Goal: Task Accomplishment & Management: Complete application form

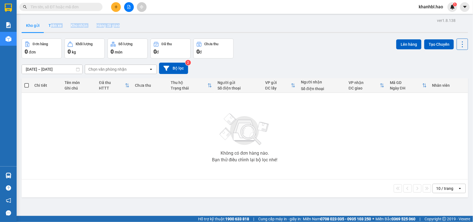
drag, startPoint x: 50, startPoint y: 32, endPoint x: 52, endPoint y: 28, distance: 5.1
click at [51, 31] on div "Kho gửi Trên xe Kho nhận Hàng đã giao" at bounding box center [245, 26] width 447 height 14
click at [36, 25] on button "Kho gửi" at bounding box center [33, 25] width 22 height 13
click at [57, 25] on button "Trên xe" at bounding box center [55, 25] width 22 height 13
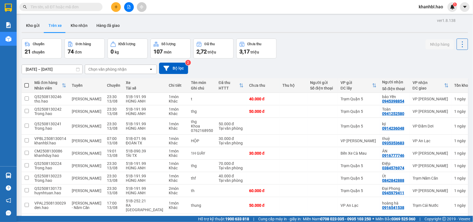
click at [133, 72] on div "Chọn văn phòng nhận" at bounding box center [117, 69] width 64 height 9
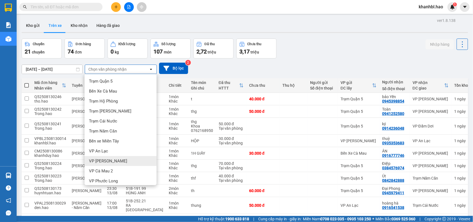
click at [106, 160] on span "VP [PERSON_NAME]" at bounding box center [108, 161] width 38 height 6
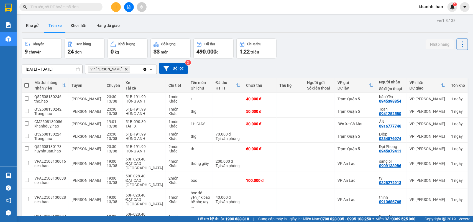
click at [26, 85] on span at bounding box center [26, 85] width 4 height 4
click at [27, 83] on input "checkbox" at bounding box center [27, 83] width 0 height 0
checkbox input "true"
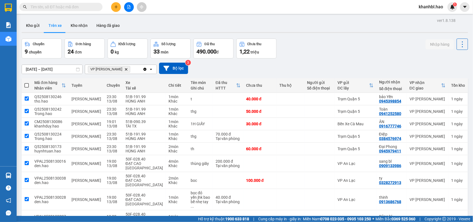
checkbox input "true"
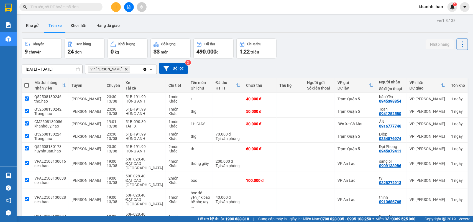
checkbox input "true"
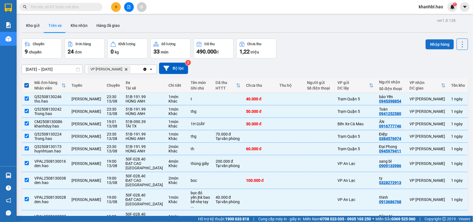
click at [435, 43] on button "Nhập hàng" at bounding box center [440, 44] width 28 height 10
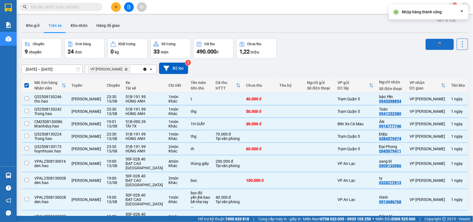
checkbox input "false"
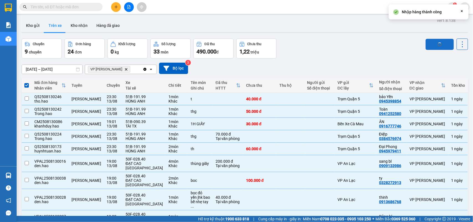
checkbox input "false"
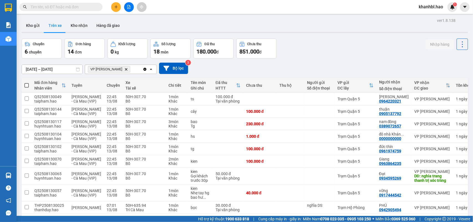
click at [26, 87] on span at bounding box center [26, 85] width 4 height 4
click at [27, 83] on input "checkbox" at bounding box center [27, 83] width 0 height 0
checkbox input "true"
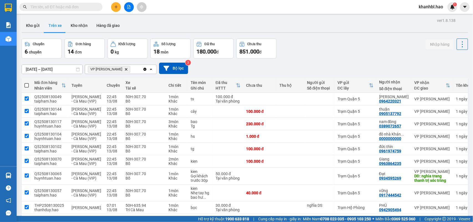
checkbox input "true"
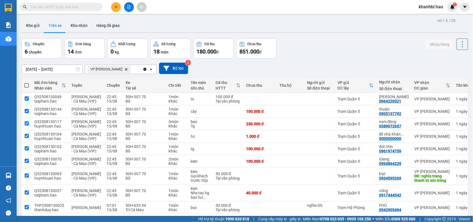
checkbox input "true"
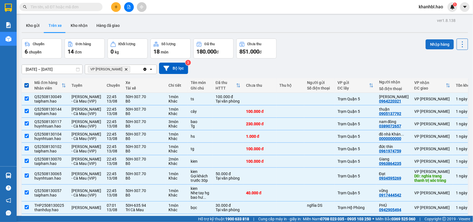
click at [430, 41] on button "Nhập hàng" at bounding box center [440, 44] width 28 height 10
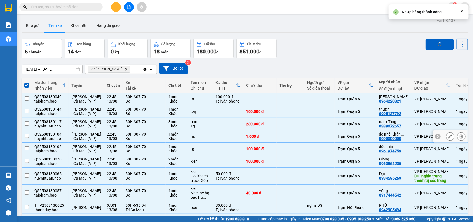
checkbox input "false"
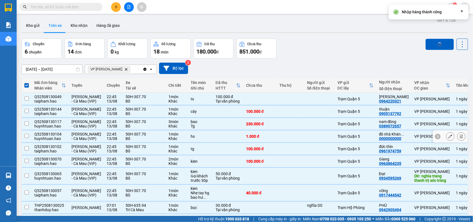
checkbox input "false"
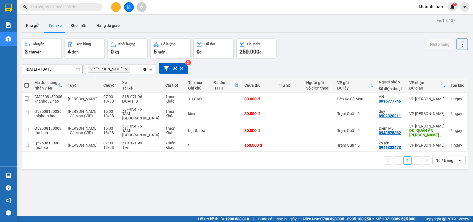
click at [25, 83] on span at bounding box center [26, 85] width 4 height 4
click at [27, 83] on input "checkbox" at bounding box center [27, 83] width 0 height 0
checkbox input "true"
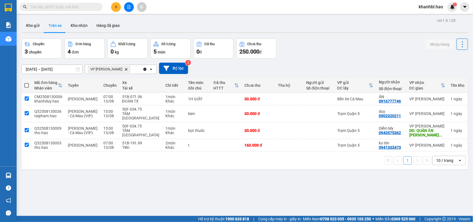
checkbox input "true"
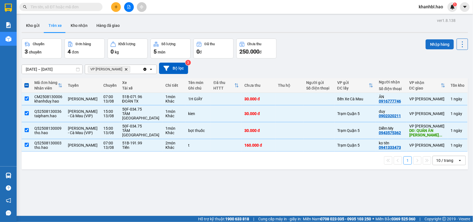
click at [442, 42] on button "Nhập hàng" at bounding box center [440, 44] width 28 height 10
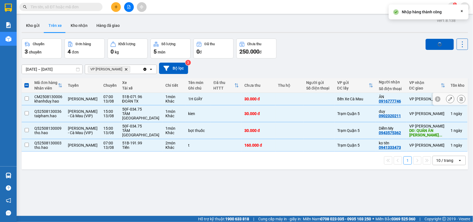
checkbox input "false"
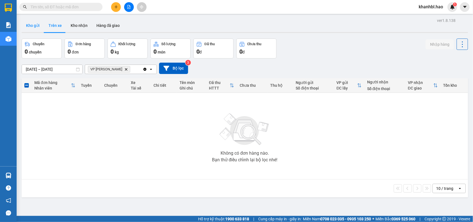
click at [34, 26] on button "Kho gửi" at bounding box center [33, 25] width 22 height 13
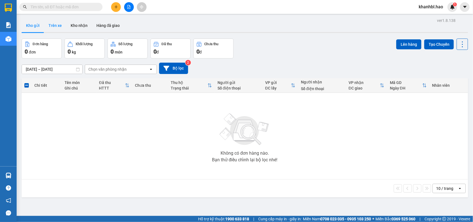
click at [54, 27] on button "Trên xe" at bounding box center [55, 25] width 22 height 13
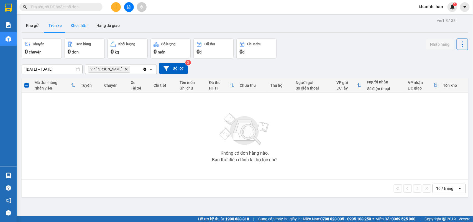
click at [78, 28] on button "Kho nhận" at bounding box center [79, 25] width 26 height 13
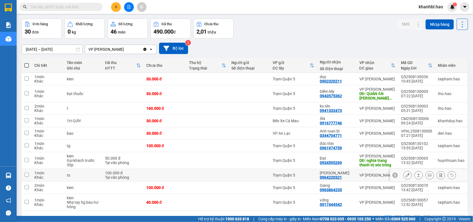
scroll to position [39, 0]
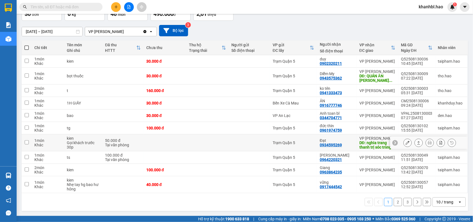
click at [406, 141] on icon at bounding box center [408, 143] width 4 height 4
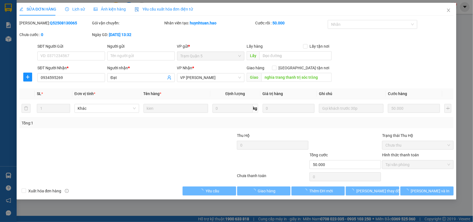
type input "0934595269"
type input "Đạt"
type input "nghia trang thanh trị sóc trăng"
type input "50.000"
type input "0"
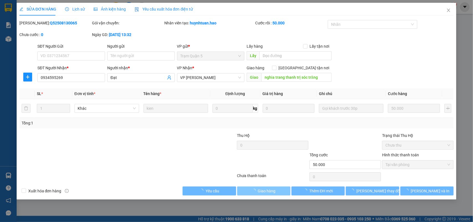
click at [268, 193] on span "Giao hàng" at bounding box center [267, 191] width 18 height 6
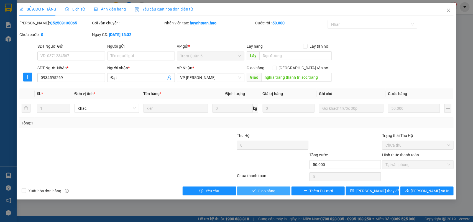
click at [268, 189] on span "Giao hàng" at bounding box center [267, 191] width 18 height 6
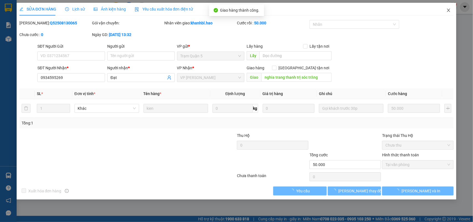
click at [448, 12] on icon "close" at bounding box center [449, 10] width 3 height 3
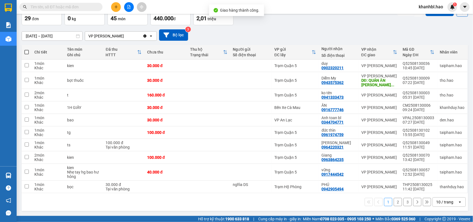
scroll to position [34, 0]
click at [406, 145] on icon at bounding box center [408, 145] width 4 height 4
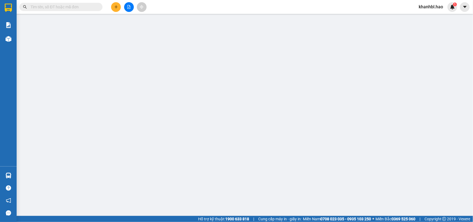
type input "0964220321"
type input "[PERSON_NAME]"
type input "100.000"
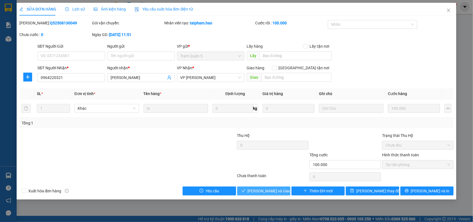
click at [267, 192] on span "[PERSON_NAME] và Giao hàng" at bounding box center [274, 191] width 53 height 6
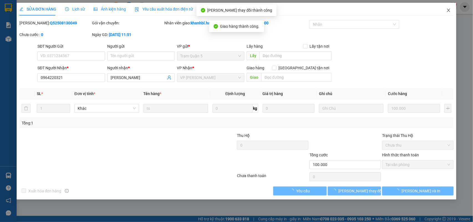
click at [449, 10] on icon "close" at bounding box center [449, 10] width 3 height 3
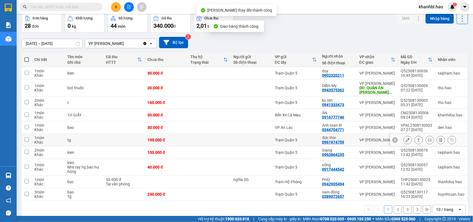
scroll to position [34, 0]
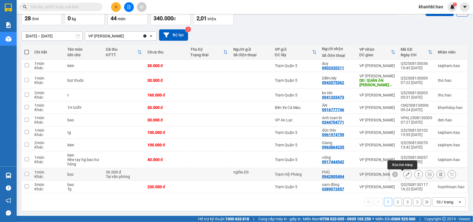
click at [406, 174] on icon at bounding box center [408, 175] width 4 height 4
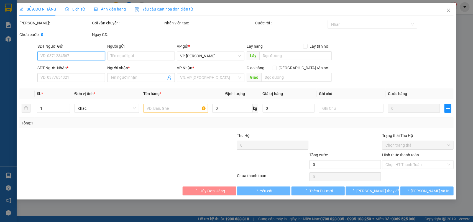
type input "nghĩa DS"
type input "0942905494"
type input "PHÚ"
type input "30.000"
type input "0"
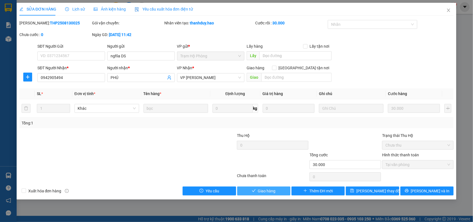
click at [270, 192] on span "Giao hàng" at bounding box center [267, 191] width 18 height 6
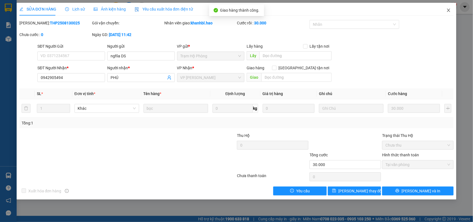
click at [447, 11] on icon "close" at bounding box center [449, 10] width 4 height 4
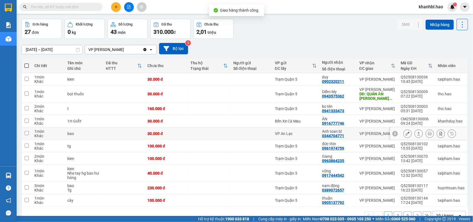
scroll to position [34, 0]
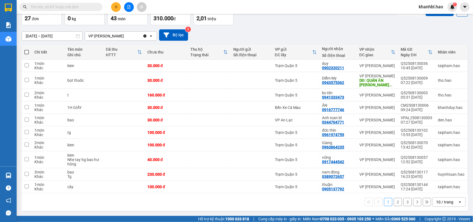
click at [394, 205] on button "2" at bounding box center [398, 202] width 8 height 8
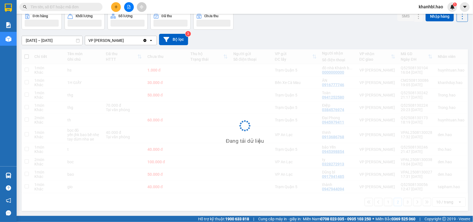
scroll to position [30, 0]
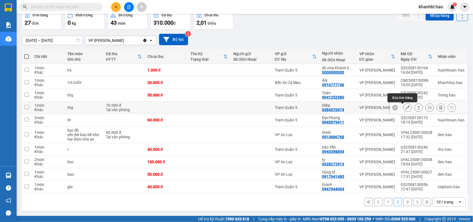
click at [406, 106] on icon at bounding box center [408, 108] width 4 height 4
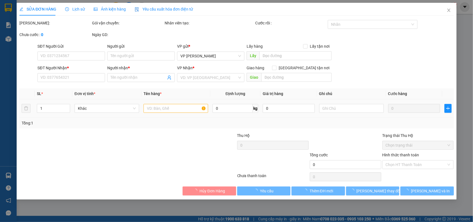
type input "0384576974"
type input "Điệp"
type input "70.000"
type input "0"
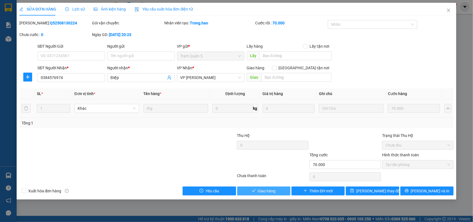
click at [261, 193] on span "Giao hàng" at bounding box center [267, 191] width 18 height 6
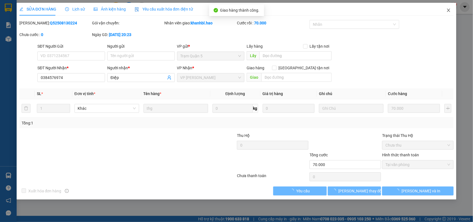
click at [450, 10] on icon "close" at bounding box center [449, 10] width 3 height 3
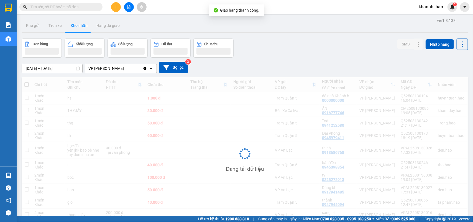
scroll to position [29, 0]
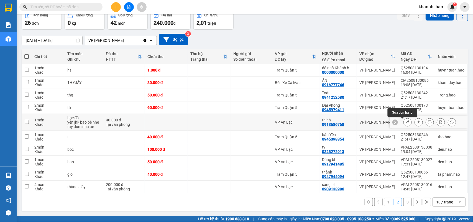
click at [406, 123] on icon at bounding box center [408, 122] width 4 height 4
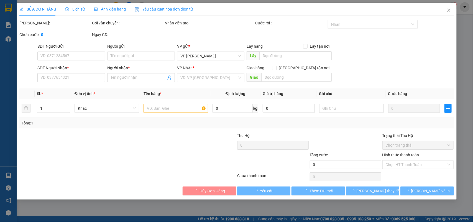
type input "0913686768"
type input "thinh"
type input "40.000"
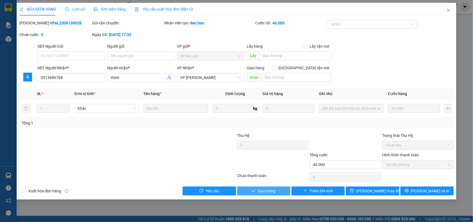
click at [260, 192] on span "Giao hàng" at bounding box center [267, 191] width 18 height 6
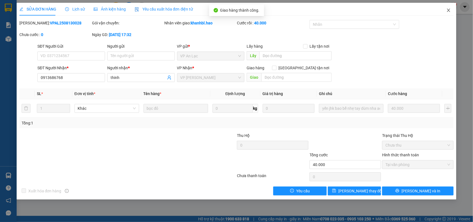
click at [450, 9] on icon "close" at bounding box center [449, 10] width 4 height 4
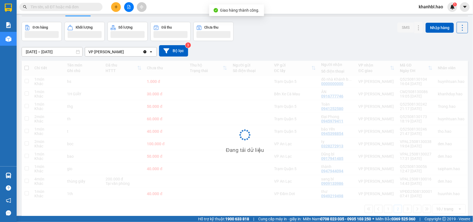
scroll to position [26, 0]
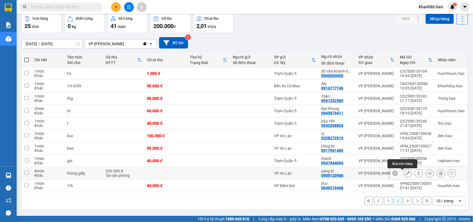
click at [406, 173] on icon at bounding box center [408, 173] width 4 height 4
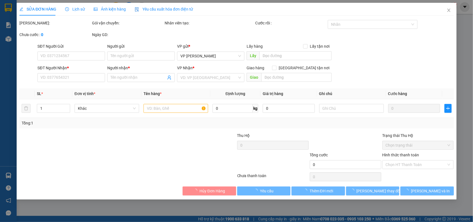
type input "0909133986"
type input "sang bl"
type input "200.000"
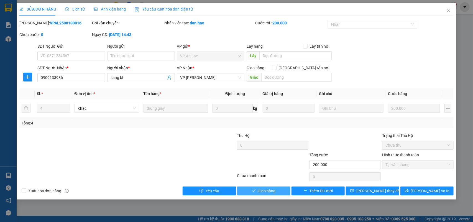
drag, startPoint x: 268, startPoint y: 191, endPoint x: 271, endPoint y: 186, distance: 6.0
click at [268, 191] on span "Giao hàng" at bounding box center [267, 191] width 18 height 6
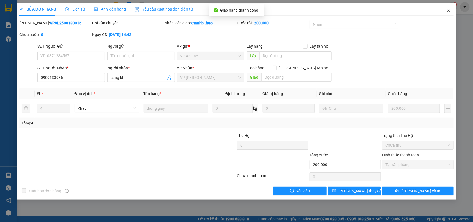
click at [448, 10] on icon "close" at bounding box center [449, 10] width 4 height 4
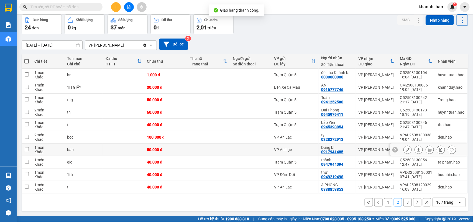
scroll to position [26, 0]
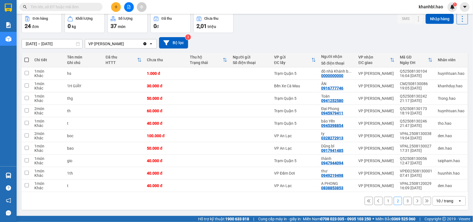
click at [386, 203] on button "1" at bounding box center [388, 201] width 8 height 8
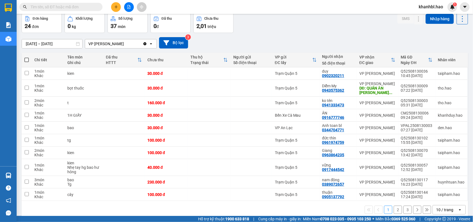
click at [394, 210] on button "2" at bounding box center [398, 210] width 8 height 8
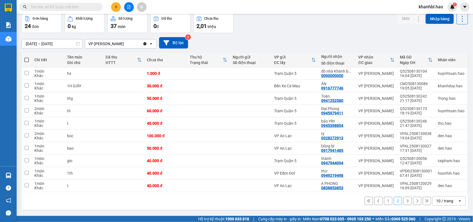
click at [404, 203] on button "3" at bounding box center [408, 201] width 8 height 8
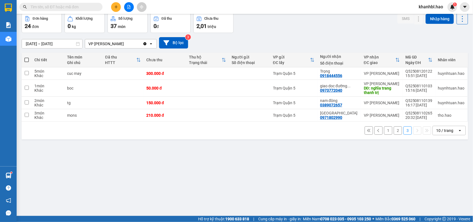
scroll to position [0, 0]
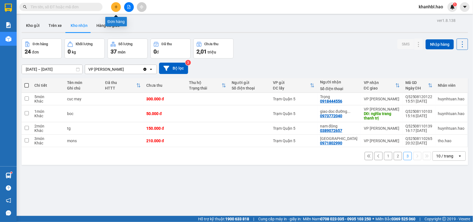
click at [116, 6] on icon "plus" at bounding box center [116, 6] width 0 height 3
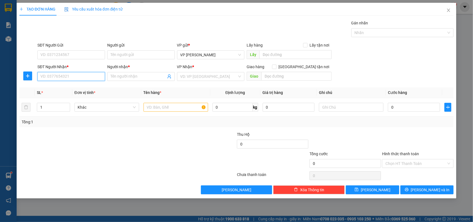
click at [68, 75] on input "SĐT Người Nhận *" at bounding box center [71, 76] width 68 height 9
type input "0942659550"
click at [132, 76] on input "Người nhận *" at bounding box center [138, 76] width 55 height 6
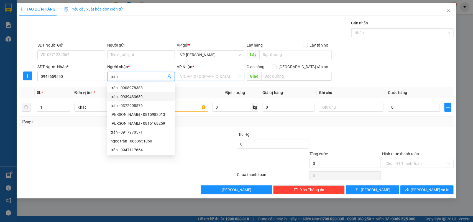
type input "trân"
click at [201, 77] on input "search" at bounding box center [209, 76] width 57 height 8
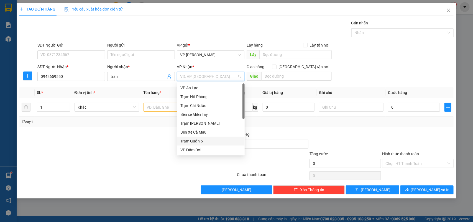
click at [202, 142] on div "Trạm Quận 5" at bounding box center [211, 141] width 61 height 6
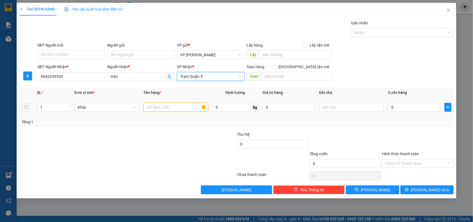
click at [178, 108] on input "text" at bounding box center [176, 107] width 65 height 9
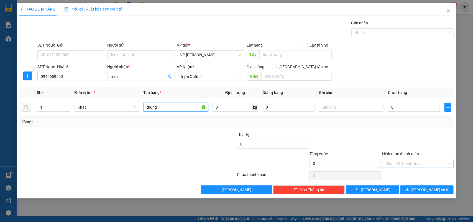
type input "thùng"
click at [394, 164] on input "Hình thức thanh toán" at bounding box center [416, 163] width 61 height 8
click at [402, 176] on div "Tại văn phòng" at bounding box center [418, 175] width 65 height 6
click at [410, 107] on input "0" at bounding box center [414, 107] width 52 height 9
type input "001"
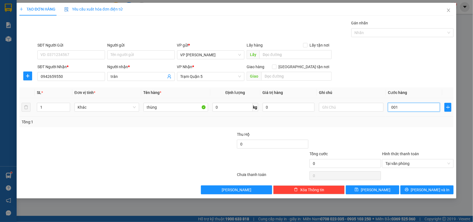
type input "1"
type input "0.010"
type input "10"
type input "00.100"
type input "100"
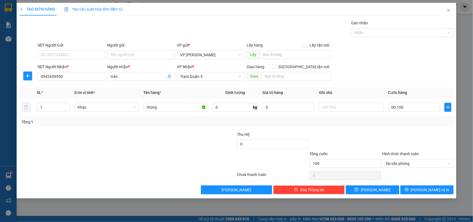
click at [406, 127] on div "Tổng: 1" at bounding box center [236, 122] width 435 height 11
type input "100.000"
click at [422, 191] on button "[PERSON_NAME] và In" at bounding box center [427, 190] width 53 height 9
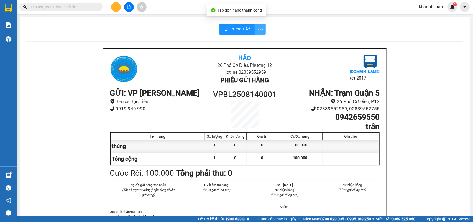
click at [257, 28] on icon "more" at bounding box center [260, 29] width 7 height 7
click at [242, 28] on span "In mẫu A5" at bounding box center [241, 29] width 20 height 7
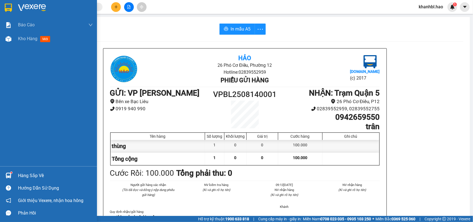
click at [13, 6] on div at bounding box center [9, 8] width 10 height 10
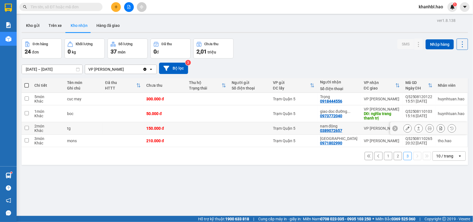
click at [406, 128] on icon at bounding box center [408, 128] width 4 height 4
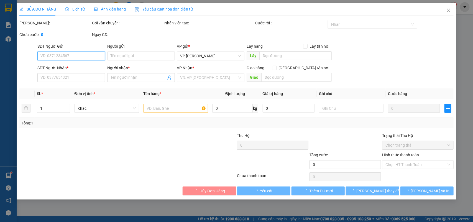
type input "0389072657"
type input "nam đông"
type input "150.000"
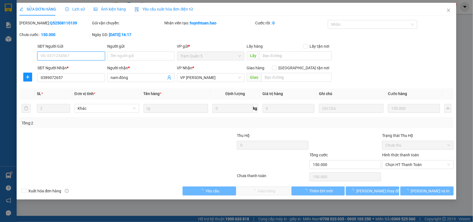
click at [403, 164] on span "Chọn HT Thanh Toán" at bounding box center [418, 165] width 65 height 8
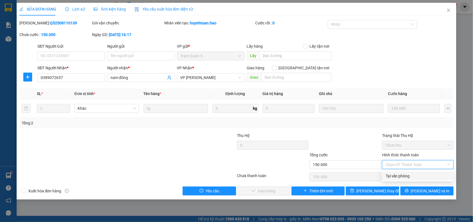
click at [399, 174] on div "Tại văn phòng" at bounding box center [418, 176] width 65 height 6
type input "0"
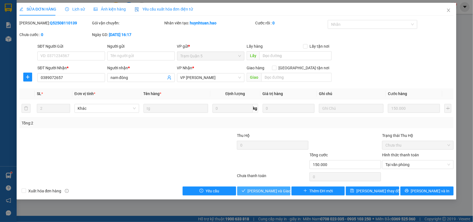
drag, startPoint x: 278, startPoint y: 191, endPoint x: 301, endPoint y: 180, distance: 25.6
click at [279, 190] on span "[PERSON_NAME] và Giao hàng" at bounding box center [274, 191] width 53 height 6
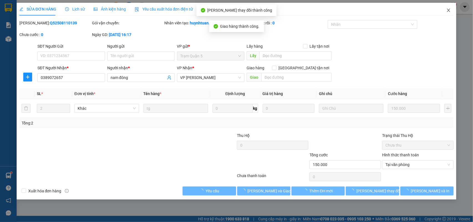
click at [450, 8] on icon "close" at bounding box center [449, 10] width 4 height 4
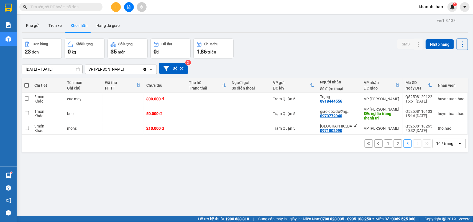
click at [405, 142] on button "3" at bounding box center [408, 144] width 8 height 8
click at [394, 146] on button "2" at bounding box center [398, 144] width 8 height 8
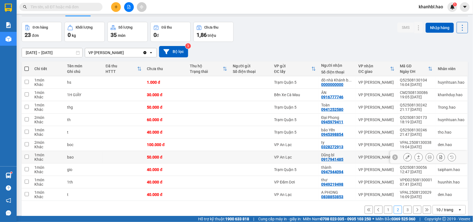
scroll to position [26, 0]
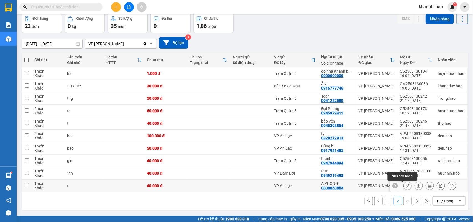
click at [406, 187] on icon at bounding box center [408, 186] width 4 height 4
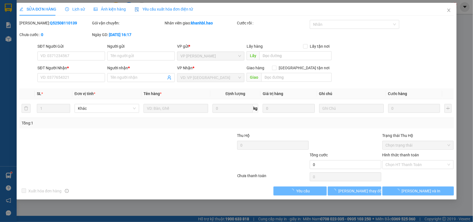
type input "0838853853"
type input "A PHONG"
type input "40.000"
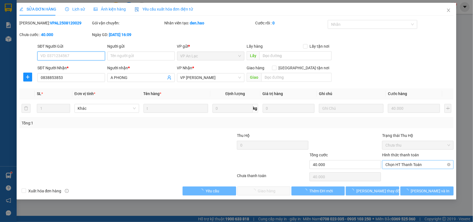
click at [409, 165] on span "Chọn HT Thanh Toán" at bounding box center [418, 165] width 65 height 8
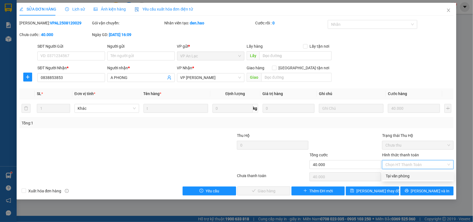
click at [403, 178] on div "Tại văn phòng" at bounding box center [418, 176] width 65 height 6
type input "0"
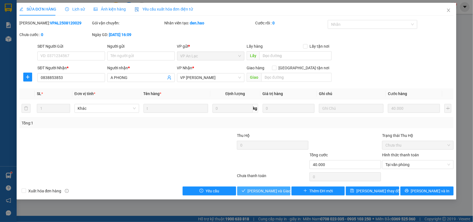
click at [270, 188] on span "[PERSON_NAME] và Giao hàng" at bounding box center [274, 191] width 53 height 6
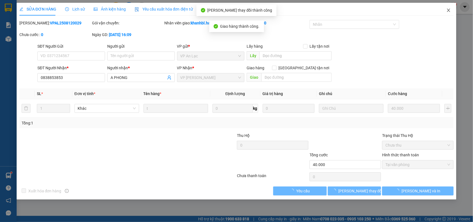
click at [451, 10] on icon "close" at bounding box center [449, 10] width 4 height 4
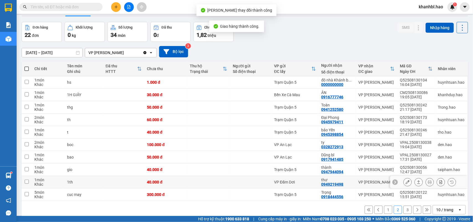
scroll to position [26, 0]
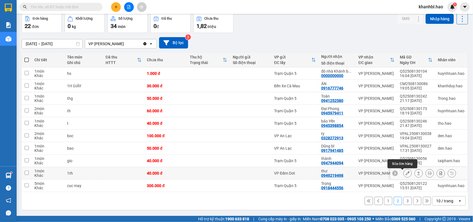
click at [406, 173] on icon at bounding box center [408, 173] width 4 height 4
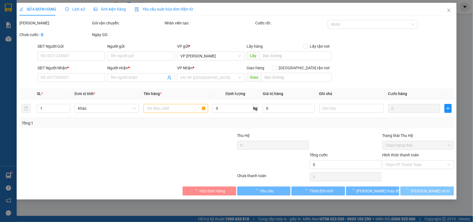
type input "0949219498"
type input "thư"
type input "40.000"
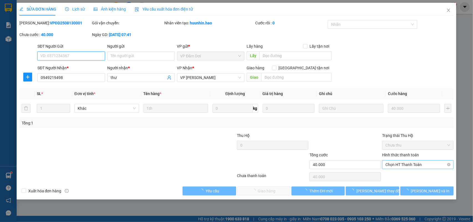
click at [410, 164] on span "Chọn HT Thanh Toán" at bounding box center [418, 165] width 65 height 8
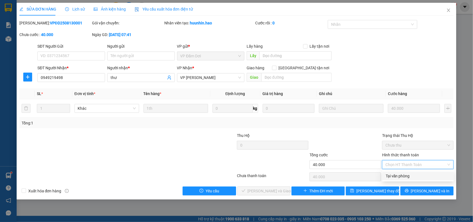
click at [397, 176] on div "Tại văn phòng" at bounding box center [418, 176] width 65 height 6
type input "0"
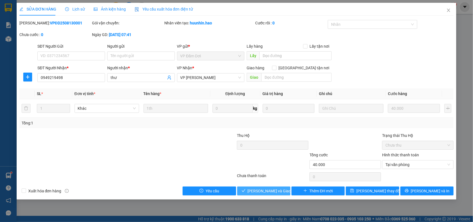
drag, startPoint x: 269, startPoint y: 191, endPoint x: 298, endPoint y: 182, distance: 29.9
click at [270, 191] on span "[PERSON_NAME] và Giao hàng" at bounding box center [274, 191] width 53 height 6
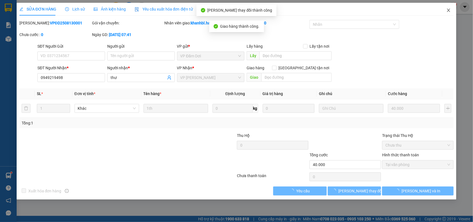
click at [447, 10] on icon "close" at bounding box center [449, 10] width 4 height 4
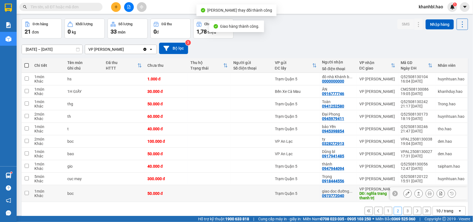
scroll to position [30, 0]
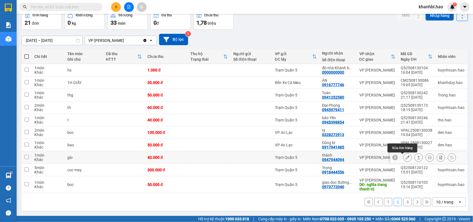
click at [406, 158] on icon at bounding box center [408, 158] width 4 height 4
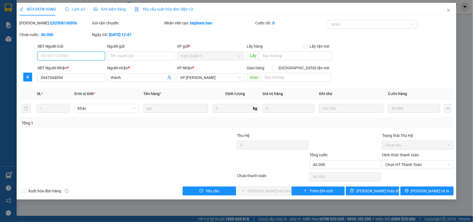
type input "0947944094"
type input "thành"
type input "40.000"
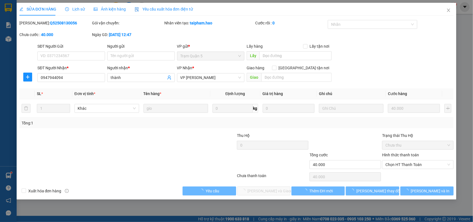
click at [107, 6] on div "Ảnh kiện hàng" at bounding box center [110, 9] width 32 height 6
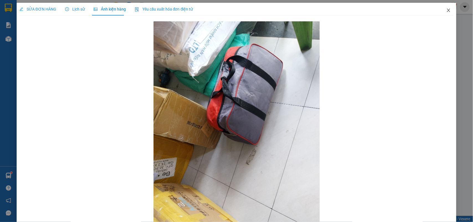
drag, startPoint x: 446, startPoint y: 12, endPoint x: 443, endPoint y: 12, distance: 3.1
click at [447, 12] on icon "close" at bounding box center [449, 10] width 4 height 4
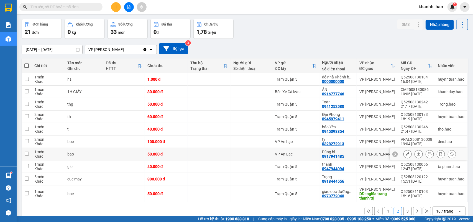
scroll to position [30, 0]
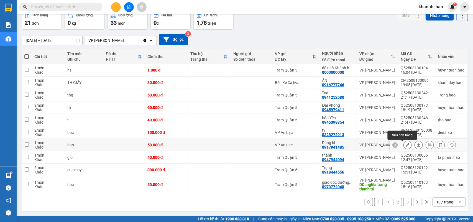
click at [406, 144] on icon at bounding box center [408, 145] width 4 height 4
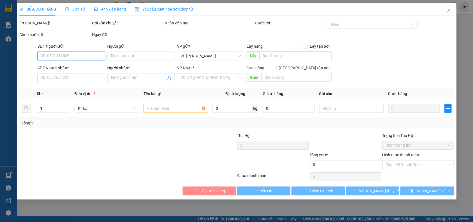
type input "0917941485"
type input "Dũng bl"
type input "50.000"
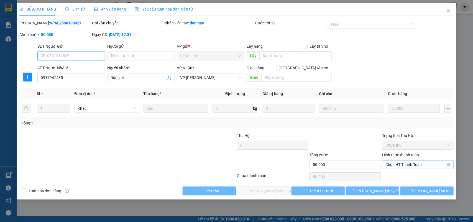
click at [404, 164] on span "Chọn HT Thanh Toán" at bounding box center [418, 165] width 65 height 8
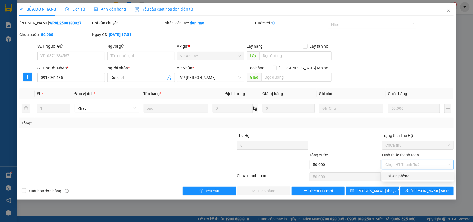
click at [402, 177] on div "Tại văn phòng" at bounding box center [418, 176] width 65 height 6
type input "0"
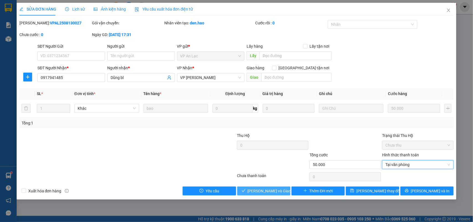
drag, startPoint x: 274, startPoint y: 192, endPoint x: 285, endPoint y: 179, distance: 16.7
click at [274, 188] on button "[PERSON_NAME] và Giao hàng" at bounding box center [263, 191] width 53 height 9
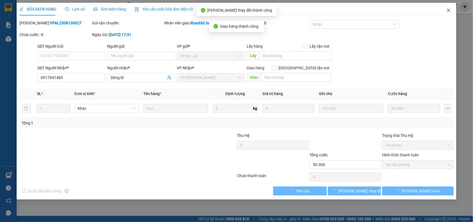
click at [448, 10] on icon "close" at bounding box center [449, 10] width 3 height 3
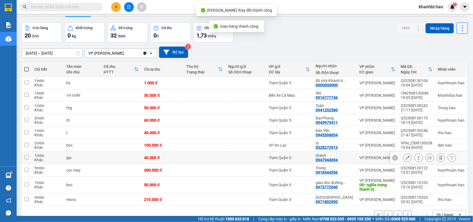
scroll to position [30, 0]
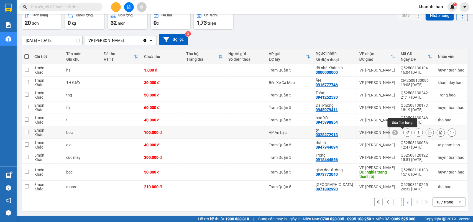
click at [406, 131] on icon at bounding box center [408, 133] width 4 height 4
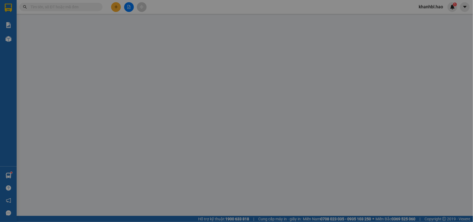
type input "0328272913"
type input "ty"
type input "100.000"
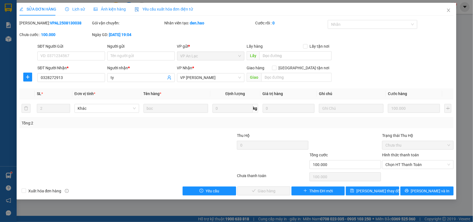
click at [98, 10] on span "Ảnh kiện hàng" at bounding box center [110, 9] width 32 height 4
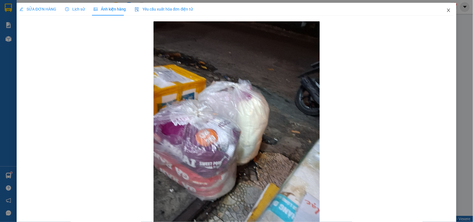
click at [447, 11] on icon "close" at bounding box center [449, 10] width 4 height 4
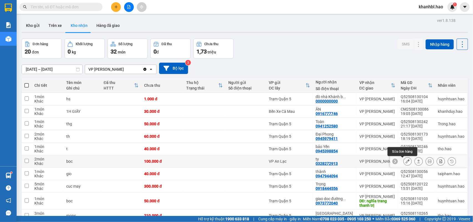
click at [406, 163] on icon at bounding box center [408, 161] width 4 height 4
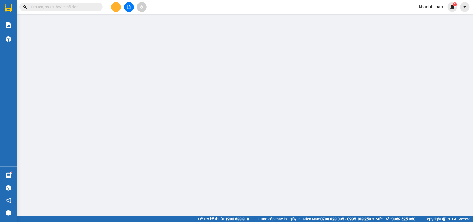
type input "0328272913"
type input "ty"
type input "100.000"
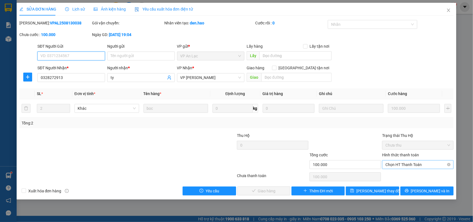
click at [408, 164] on span "Chọn HT Thanh Toán" at bounding box center [418, 165] width 65 height 8
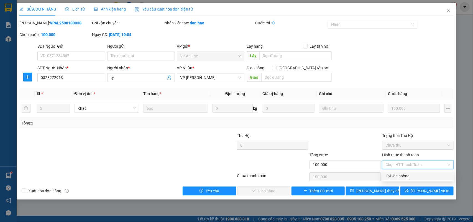
drag, startPoint x: 401, startPoint y: 178, endPoint x: 399, endPoint y: 176, distance: 3.0
click at [401, 177] on div "Tại văn phòng" at bounding box center [418, 176] width 65 height 6
type input "0"
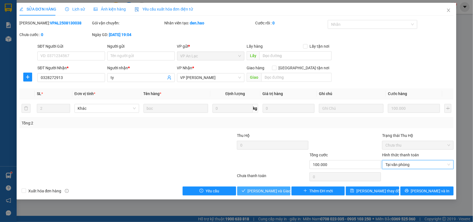
drag, startPoint x: 279, startPoint y: 191, endPoint x: 280, endPoint y: 188, distance: 2.8
click at [279, 189] on span "[PERSON_NAME] và Giao hàng" at bounding box center [274, 191] width 53 height 6
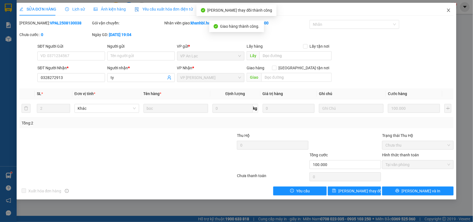
click at [449, 9] on icon "close" at bounding box center [449, 10] width 4 height 4
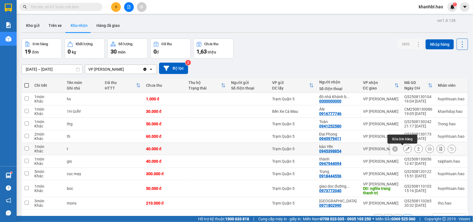
click at [406, 148] on icon at bounding box center [408, 149] width 4 height 4
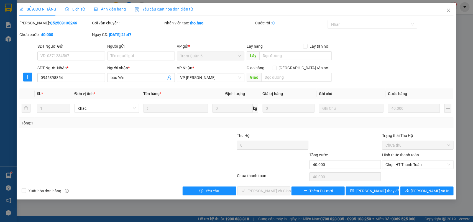
type input "0945398854"
type input "bảo Yến"
type input "40.000"
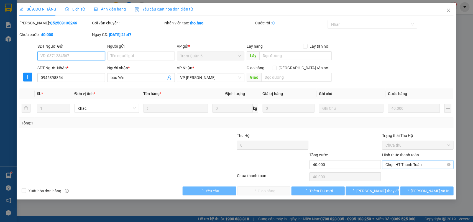
click at [408, 161] on span "Chọn HT Thanh Toán" at bounding box center [418, 165] width 65 height 8
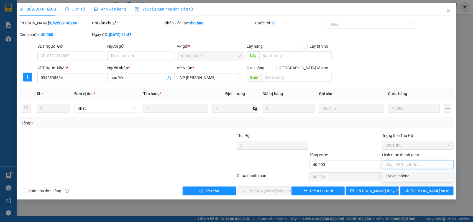
click at [398, 177] on div "Tại văn phòng" at bounding box center [418, 176] width 65 height 6
type input "0"
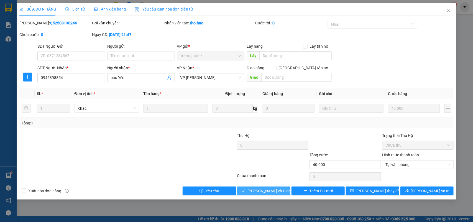
drag, startPoint x: 274, startPoint y: 192, endPoint x: 282, endPoint y: 181, distance: 13.3
click at [273, 192] on span "[PERSON_NAME] và Giao hàng" at bounding box center [274, 191] width 53 height 6
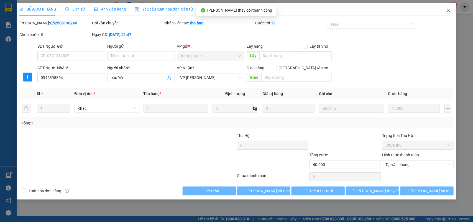
click at [448, 10] on icon "close" at bounding box center [449, 10] width 4 height 4
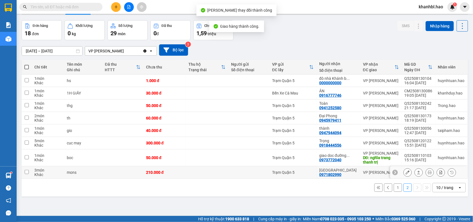
scroll to position [26, 0]
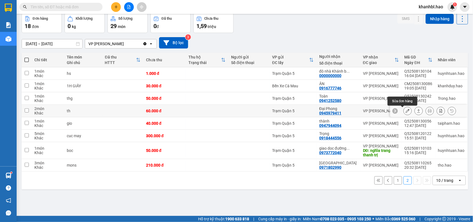
click at [406, 112] on icon at bounding box center [408, 111] width 4 height 4
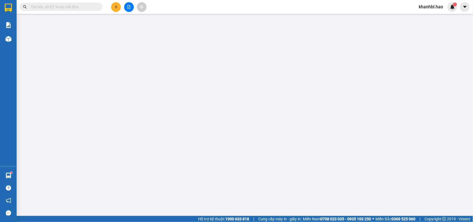
type input "0945979411"
type input "Đại Phong"
type input "60.000"
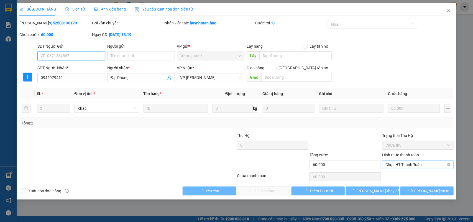
click at [407, 164] on span "Chọn HT Thanh Toán" at bounding box center [418, 165] width 65 height 8
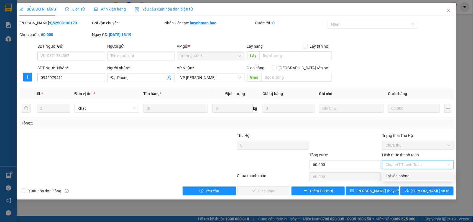
drag, startPoint x: 399, startPoint y: 175, endPoint x: 349, endPoint y: 182, distance: 51.2
click at [397, 176] on div "Tại văn phòng" at bounding box center [418, 176] width 65 height 6
type input "0"
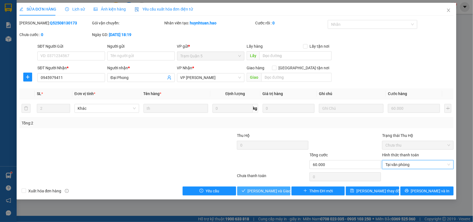
drag, startPoint x: 255, startPoint y: 191, endPoint x: 275, endPoint y: 181, distance: 22.2
click at [258, 190] on span "[PERSON_NAME] và Giao hàng" at bounding box center [274, 191] width 53 height 6
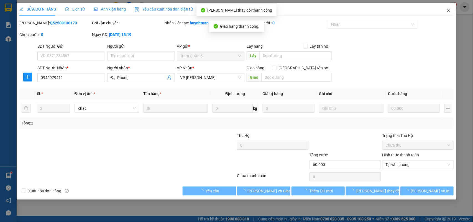
click at [451, 10] on icon "close" at bounding box center [449, 10] width 4 height 4
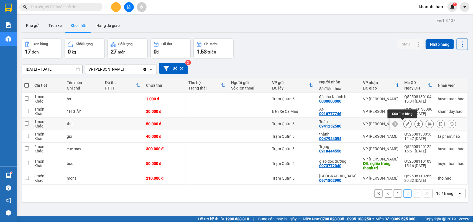
click at [406, 124] on icon at bounding box center [408, 124] width 4 height 4
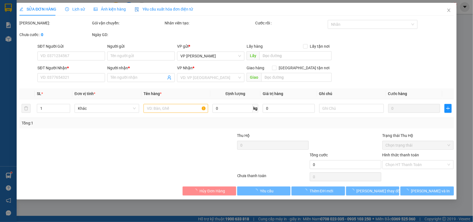
type input "0941252580"
type input "Toàn"
type input "50.000"
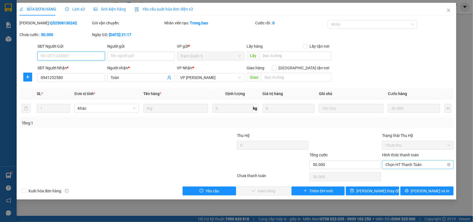
drag, startPoint x: 411, startPoint y: 165, endPoint x: 405, endPoint y: 170, distance: 6.9
click at [410, 165] on span "Chọn HT Thanh Toán" at bounding box center [418, 165] width 65 height 8
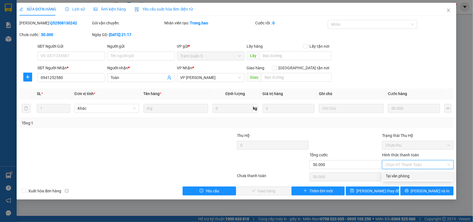
drag, startPoint x: 400, startPoint y: 175, endPoint x: 390, endPoint y: 177, distance: 9.6
click at [399, 176] on div "Tại văn phòng" at bounding box center [418, 176] width 65 height 6
type input "0"
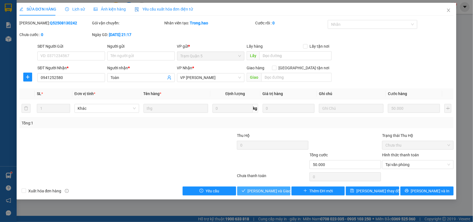
click at [269, 191] on span "[PERSON_NAME] và Giao hàng" at bounding box center [274, 191] width 53 height 6
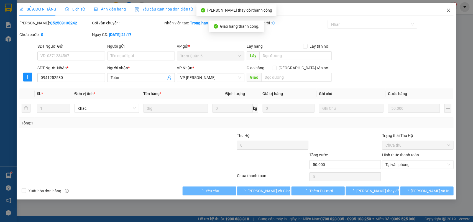
click at [451, 7] on span "Close" at bounding box center [449, 11] width 16 height 16
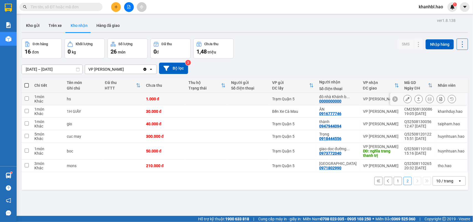
click at [406, 98] on icon at bounding box center [408, 99] width 4 height 4
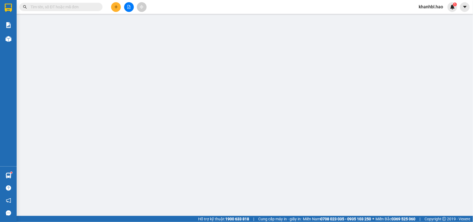
type input "0000000000"
type input "đô nhà Khánh bạc Liêu"
type input "1.000"
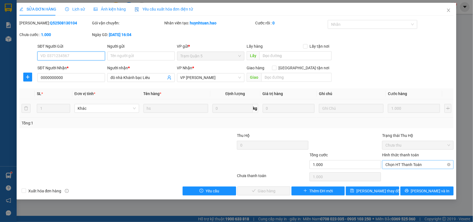
click at [405, 164] on span "Chọn HT Thanh Toán" at bounding box center [418, 165] width 65 height 8
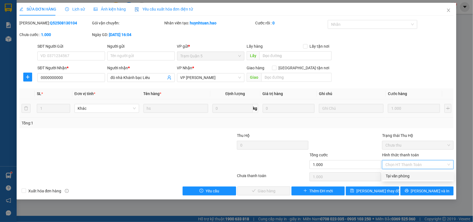
click at [404, 172] on div "Tại văn phòng" at bounding box center [419, 176] width 72 height 9
type input "0"
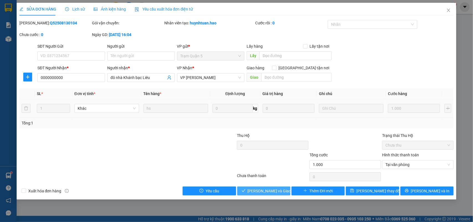
click at [267, 193] on span "[PERSON_NAME] và Giao hàng" at bounding box center [274, 191] width 53 height 6
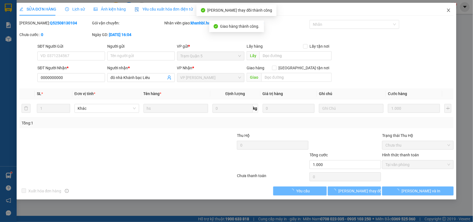
click at [447, 11] on icon "close" at bounding box center [449, 10] width 4 height 4
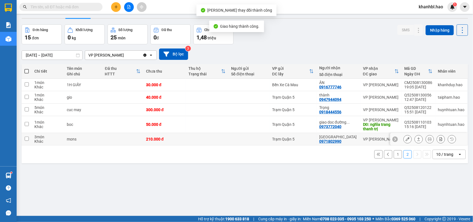
scroll to position [26, 0]
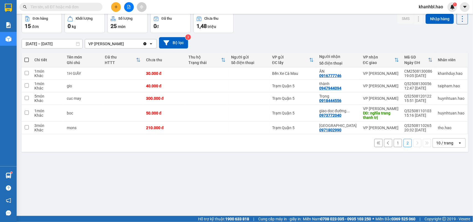
click at [396, 142] on button "1" at bounding box center [398, 143] width 8 height 8
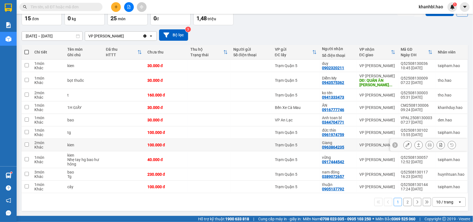
scroll to position [34, 0]
click at [406, 186] on icon at bounding box center [408, 187] width 4 height 4
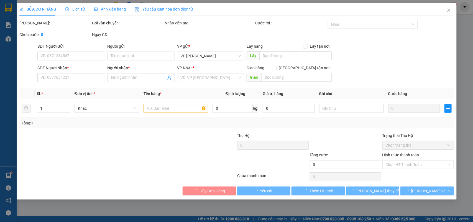
type input "0905137792"
type input "thuận"
type input "100.000"
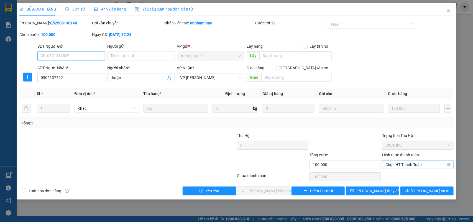
click at [412, 164] on span "Chọn HT Thanh Toán" at bounding box center [418, 165] width 65 height 8
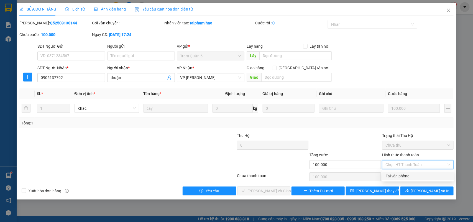
click at [402, 175] on div "Tại văn phòng" at bounding box center [418, 176] width 65 height 6
type input "0"
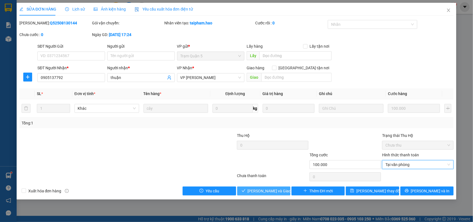
click at [267, 189] on span "[PERSON_NAME] và Giao hàng" at bounding box center [274, 191] width 53 height 6
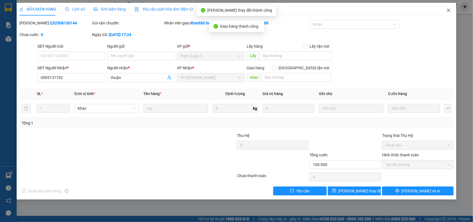
click at [449, 10] on icon "close" at bounding box center [449, 10] width 3 height 3
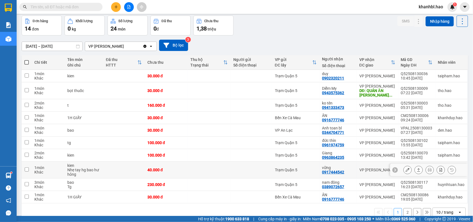
scroll to position [34, 0]
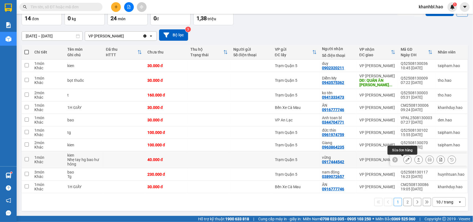
click at [406, 161] on icon at bounding box center [408, 160] width 4 height 4
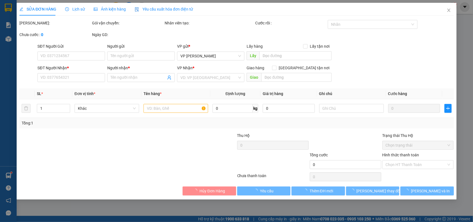
type input "0917444542"
type input "vững"
type input "40.000"
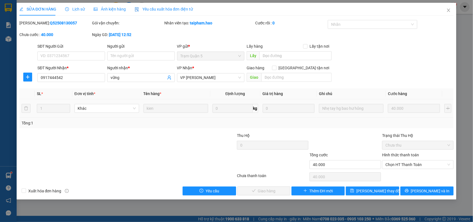
click at [107, 12] on div "Ảnh kiện hàng" at bounding box center [110, 9] width 32 height 13
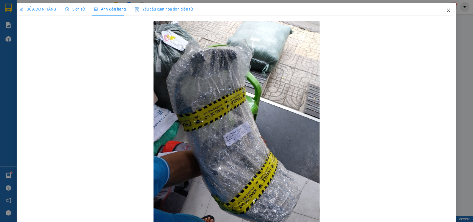
click at [447, 11] on icon "close" at bounding box center [449, 10] width 4 height 4
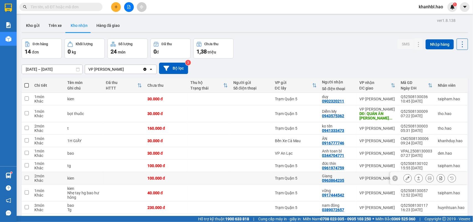
click at [404, 182] on button at bounding box center [408, 179] width 8 height 10
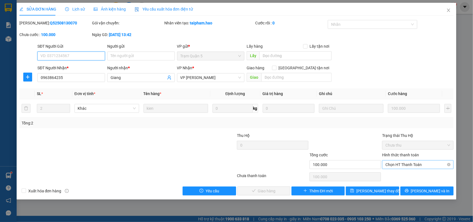
click at [404, 165] on span "Chọn HT Thanh Toán" at bounding box center [418, 165] width 65 height 8
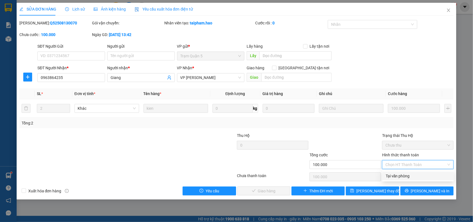
click at [394, 177] on div "Tại văn phòng" at bounding box center [418, 176] width 65 height 6
type input "0"
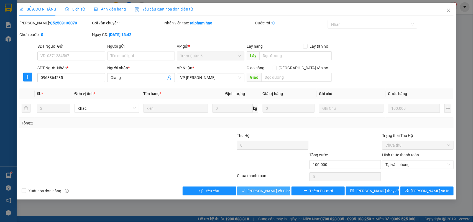
click at [272, 188] on span "[PERSON_NAME] và Giao hàng" at bounding box center [274, 191] width 53 height 6
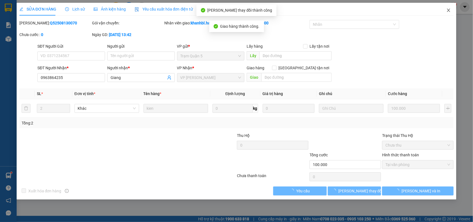
click at [450, 11] on icon "close" at bounding box center [449, 10] width 3 height 3
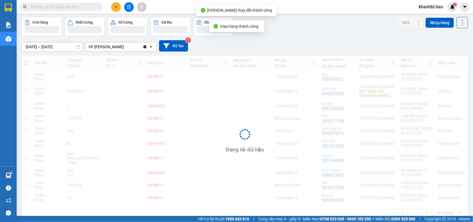
scroll to position [34, 0]
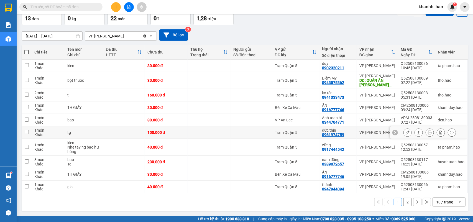
click at [406, 133] on icon at bounding box center [408, 133] width 4 height 4
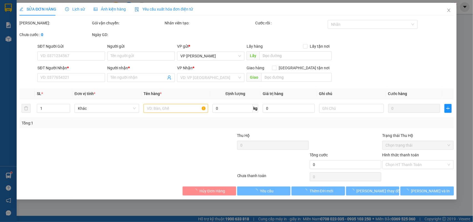
type input "0961974759"
type input "đức thìn"
type input "100.000"
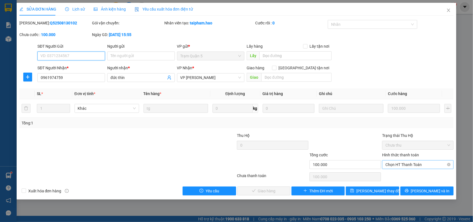
click at [406, 166] on span "Chọn HT Thanh Toán" at bounding box center [418, 165] width 65 height 8
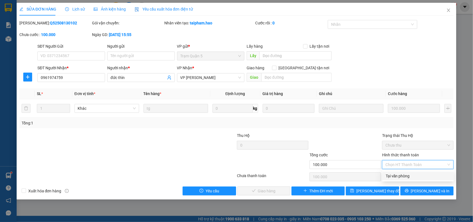
drag, startPoint x: 402, startPoint y: 176, endPoint x: 391, endPoint y: 181, distance: 12.3
click at [401, 178] on div "Tại văn phòng" at bounding box center [418, 176] width 65 height 6
type input "0"
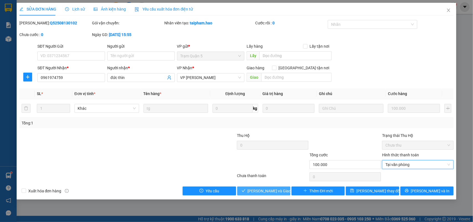
drag, startPoint x: 252, startPoint y: 187, endPoint x: 261, endPoint y: 189, distance: 9.0
click at [254, 189] on button "[PERSON_NAME] và Giao hàng" at bounding box center [263, 191] width 53 height 9
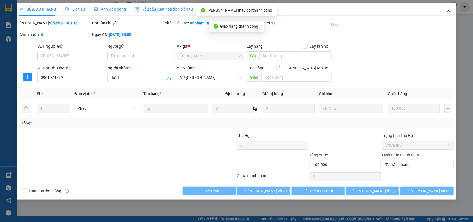
click at [448, 12] on icon "close" at bounding box center [449, 10] width 4 height 4
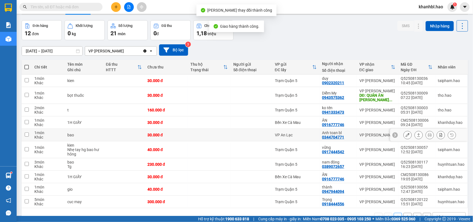
scroll to position [34, 0]
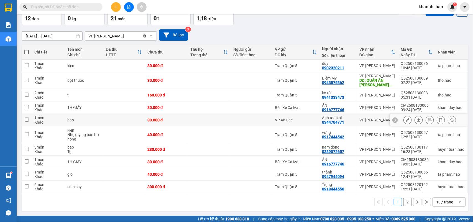
click at [406, 120] on icon at bounding box center [408, 120] width 4 height 4
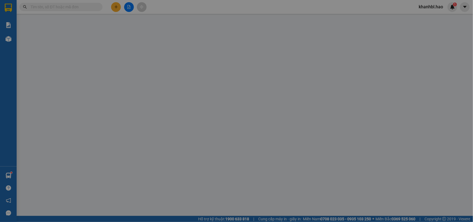
type input "0344704771"
type input "Anh toan bl"
type input "30.000"
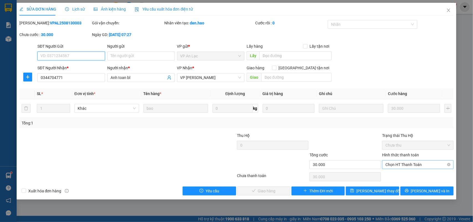
click at [417, 167] on span "Chọn HT Thanh Toán" at bounding box center [418, 165] width 65 height 8
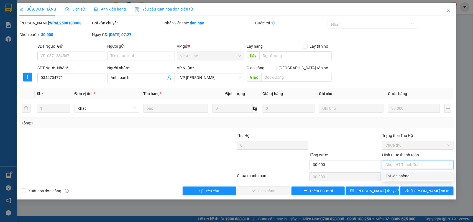
drag, startPoint x: 409, startPoint y: 176, endPoint x: 362, endPoint y: 176, distance: 47.1
click at [404, 176] on div "Tại văn phòng" at bounding box center [418, 176] width 65 height 6
type input "0"
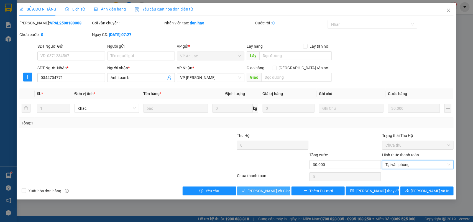
drag, startPoint x: 274, startPoint y: 192, endPoint x: 275, endPoint y: 187, distance: 5.6
click at [274, 191] on span "[PERSON_NAME] và Giao hàng" at bounding box center [274, 191] width 53 height 6
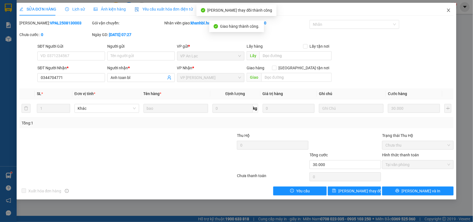
click at [448, 10] on icon "close" at bounding box center [449, 10] width 4 height 4
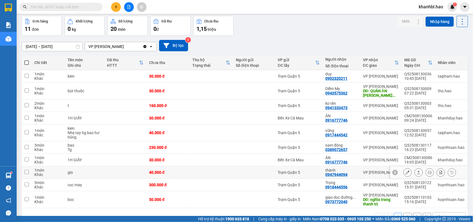
scroll to position [35, 0]
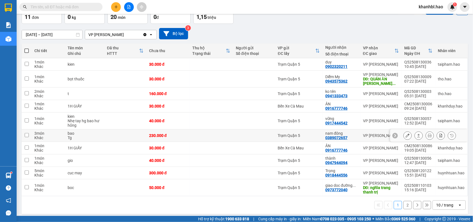
click at [406, 135] on icon at bounding box center [408, 136] width 4 height 4
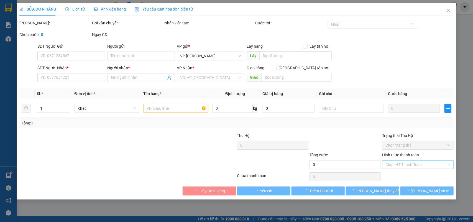
click at [410, 166] on input "Hình thức thanh toán" at bounding box center [416, 165] width 61 height 8
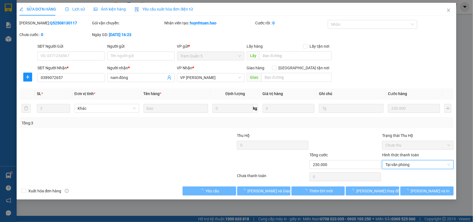
type input "0389072657"
type input "nam đông"
type input "230.000"
type input "0"
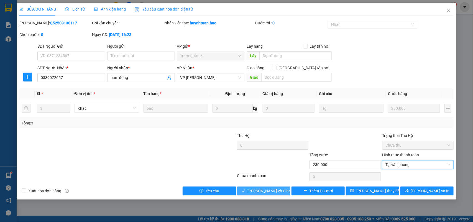
click at [265, 191] on span "[PERSON_NAME] và Giao hàng" at bounding box center [274, 191] width 53 height 6
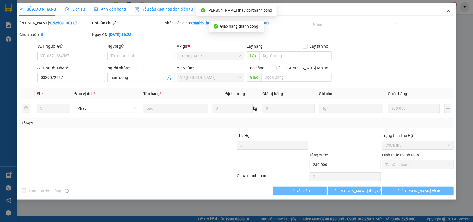
click at [448, 12] on icon "close" at bounding box center [449, 10] width 3 height 3
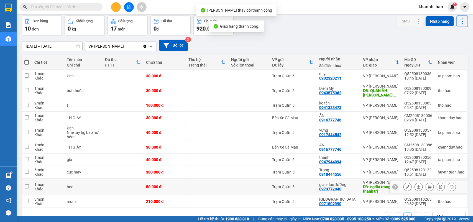
scroll to position [35, 0]
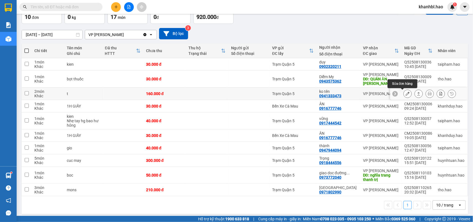
click at [405, 94] on button at bounding box center [408, 94] width 8 height 10
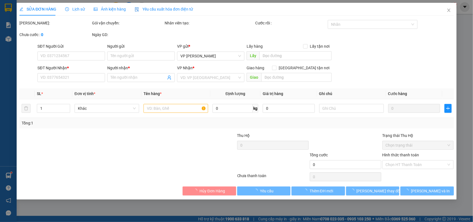
type input "0941333473"
type input "ko tên"
type input "160.000"
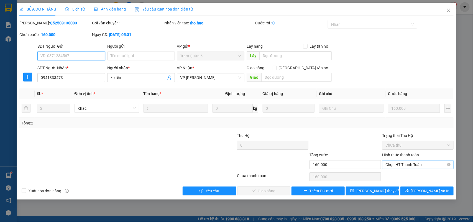
click at [411, 164] on span "Chọn HT Thanh Toán" at bounding box center [418, 165] width 65 height 8
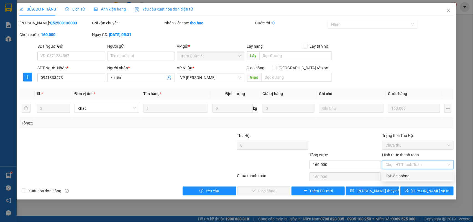
drag, startPoint x: 404, startPoint y: 178, endPoint x: 348, endPoint y: 180, distance: 55.8
click at [402, 178] on div "Tại văn phòng" at bounding box center [418, 176] width 65 height 6
type input "0"
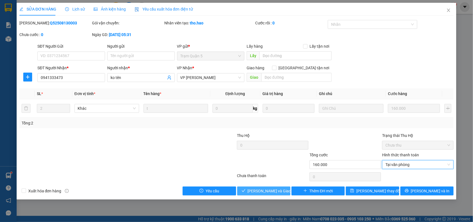
drag, startPoint x: 271, startPoint y: 193, endPoint x: 275, endPoint y: 188, distance: 6.0
click at [272, 192] on span "[PERSON_NAME] và Giao hàng" at bounding box center [274, 191] width 53 height 6
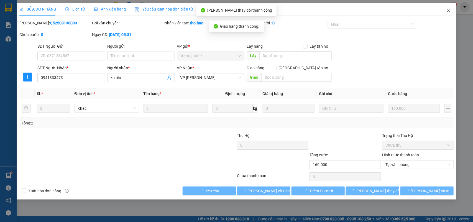
click at [448, 12] on span "Close" at bounding box center [449, 11] width 16 height 16
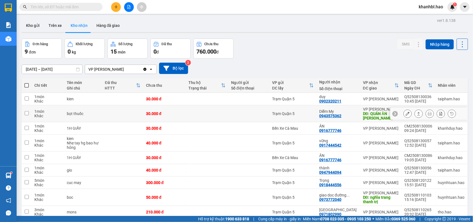
click at [349, 112] on div "Diễm My" at bounding box center [339, 111] width 38 height 4
checkbox input "true"
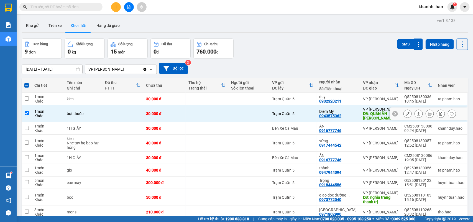
click at [404, 114] on button at bounding box center [408, 114] width 8 height 10
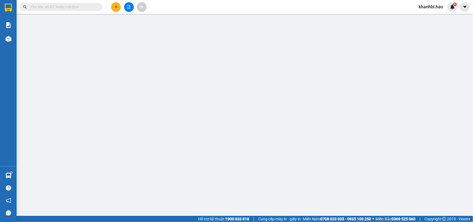
type input "0943575362"
type input "Diễm My"
type input "QUÁN ĂN [PERSON_NAME]"
type input "30.000"
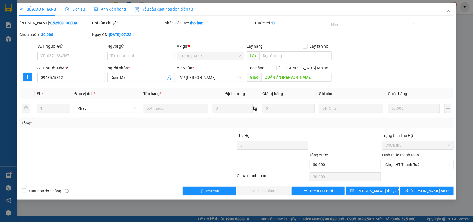
click at [110, 10] on span "Ảnh kiện hàng" at bounding box center [110, 9] width 32 height 4
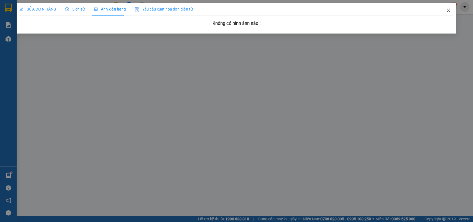
click at [447, 9] on icon "close" at bounding box center [449, 10] width 4 height 4
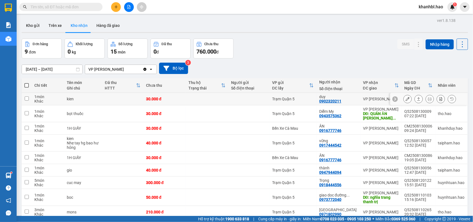
click at [404, 99] on button at bounding box center [408, 99] width 8 height 10
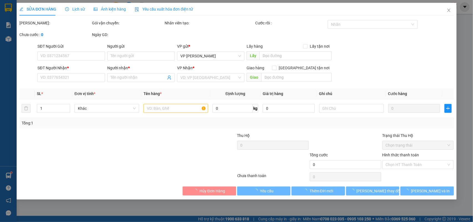
type input "0902320211"
type input "duy"
type input "30.000"
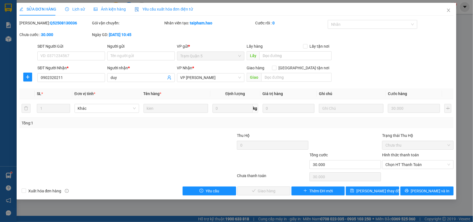
click at [111, 8] on span "Ảnh kiện hàng" at bounding box center [110, 9] width 32 height 4
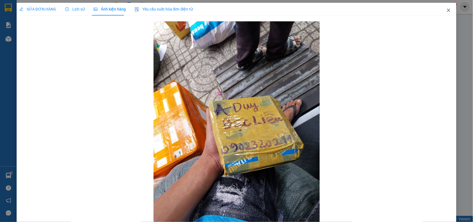
click at [448, 11] on icon "close" at bounding box center [449, 10] width 3 height 3
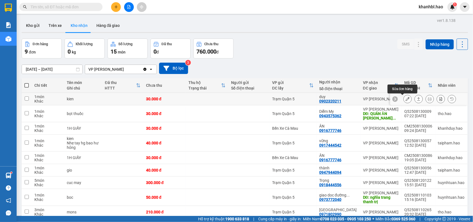
click at [406, 99] on icon at bounding box center [408, 99] width 4 height 4
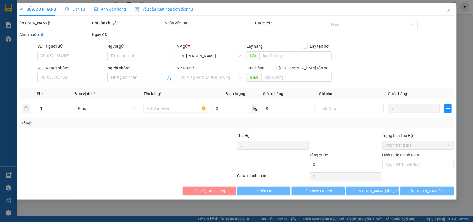
type input "0902320211"
type input "duy"
type input "30.000"
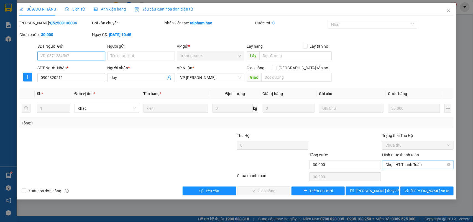
click at [407, 163] on span "Chọn HT Thanh Toán" at bounding box center [418, 165] width 65 height 8
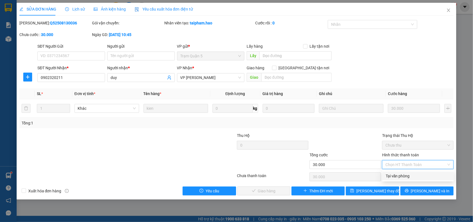
click at [402, 175] on div "Tại văn phòng" at bounding box center [418, 176] width 65 height 6
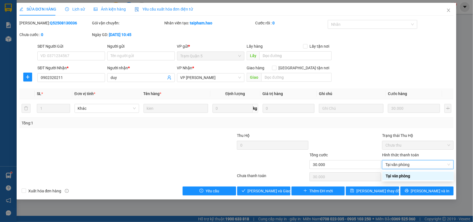
type input "0"
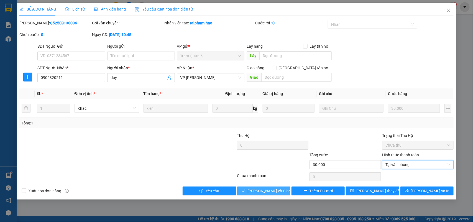
click at [275, 191] on span "[PERSON_NAME] và Giao hàng" at bounding box center [274, 191] width 53 height 6
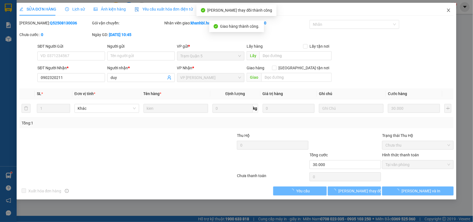
click at [450, 10] on icon "close" at bounding box center [449, 10] width 4 height 4
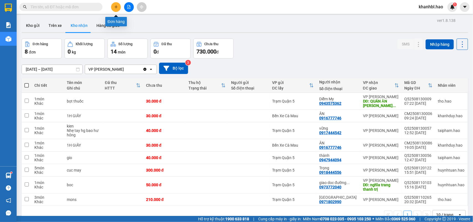
click at [114, 7] on icon "plus" at bounding box center [116, 7] width 4 height 4
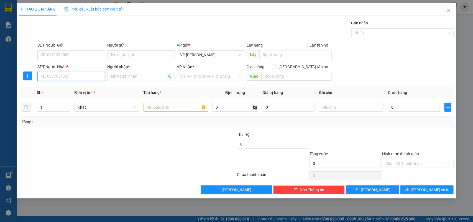
click at [71, 78] on input "SĐT Người Nhận *" at bounding box center [71, 76] width 68 height 9
type input "0902075600"
click at [151, 67] on div "Người nhận *" at bounding box center [141, 67] width 68 height 6
click at [151, 73] on input "Người nhận *" at bounding box center [138, 76] width 55 height 6
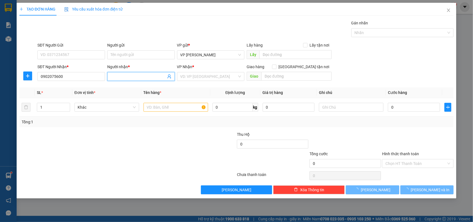
click at [148, 73] on span at bounding box center [141, 76] width 68 height 9
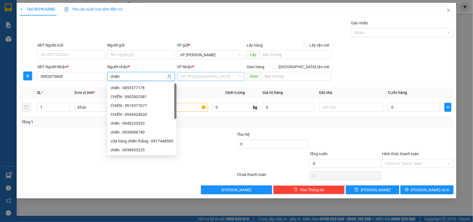
type input "chiến"
click at [204, 77] on input "search" at bounding box center [209, 76] width 57 height 8
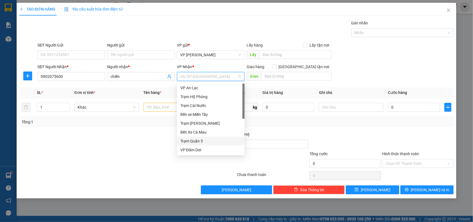
drag, startPoint x: 196, startPoint y: 140, endPoint x: 194, endPoint y: 134, distance: 6.7
click at [196, 138] on div "Trạm Quận 5" at bounding box center [211, 141] width 61 height 6
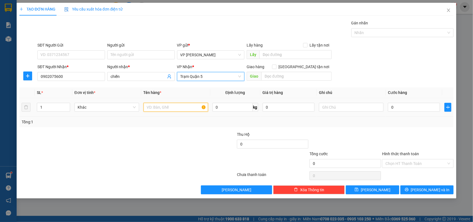
click at [176, 107] on input "text" at bounding box center [176, 107] width 65 height 9
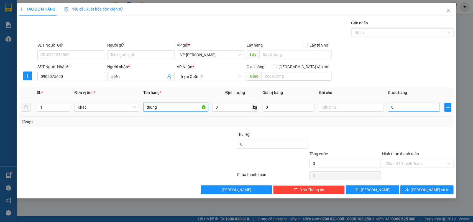
type input "thung"
click at [412, 107] on input "0" at bounding box center [414, 107] width 52 height 9
type input "003"
type input "3"
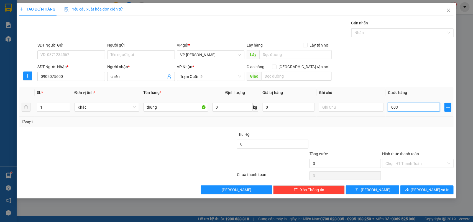
type input "0.030"
type input "30"
click at [409, 164] on input "Hình thức thanh toán" at bounding box center [416, 163] width 61 height 8
type input "30.000"
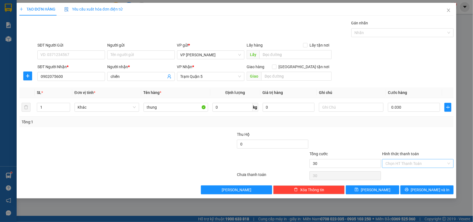
type input "30.000"
click at [405, 176] on div "Tại văn phòng" at bounding box center [418, 175] width 65 height 6
type input "0"
click at [425, 187] on span "[PERSON_NAME] và In" at bounding box center [430, 190] width 39 height 6
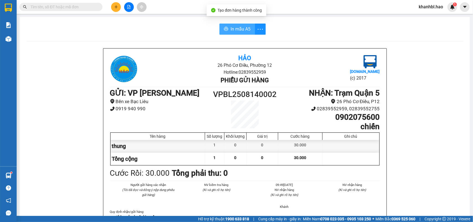
click at [248, 27] on span "In mẫu A5" at bounding box center [241, 29] width 20 height 7
click at [118, 6] on button at bounding box center [116, 7] width 10 height 10
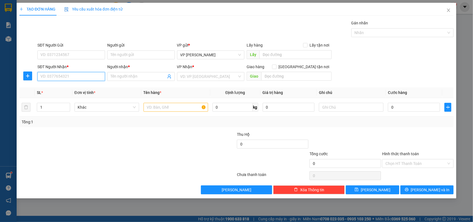
click at [59, 78] on input "SĐT Người Nhận *" at bounding box center [71, 76] width 68 height 9
click at [92, 74] on input "SĐT Người Nhận *" at bounding box center [71, 76] width 68 height 9
type input "0919459444"
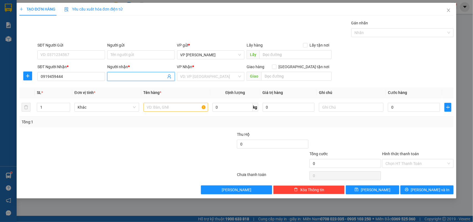
click at [131, 75] on input "Người nhận *" at bounding box center [138, 76] width 55 height 6
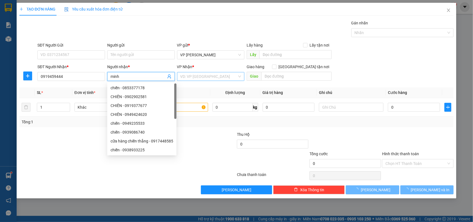
type input "minh"
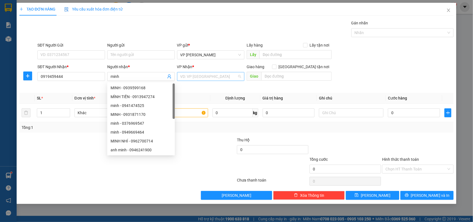
click at [222, 77] on input "search" at bounding box center [209, 76] width 57 height 8
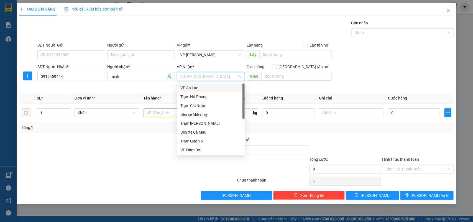
click at [222, 77] on input "search" at bounding box center [209, 76] width 57 height 8
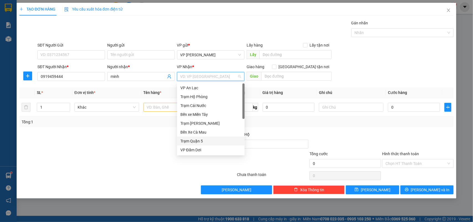
drag, startPoint x: 197, startPoint y: 142, endPoint x: 187, endPoint y: 131, distance: 14.3
click at [196, 141] on div "Trạm Quận 5" at bounding box center [211, 141] width 61 height 6
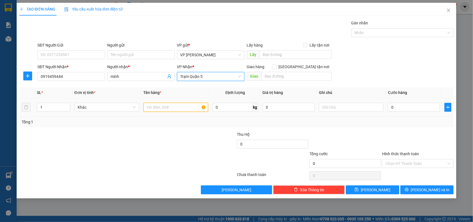
click at [170, 108] on input "text" at bounding box center [176, 107] width 65 height 9
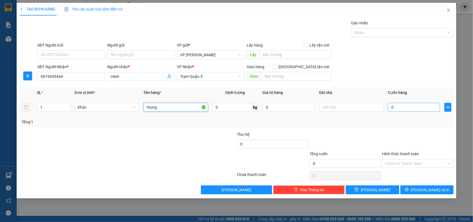
type input "thung"
click at [413, 110] on input "0" at bounding box center [414, 107] width 52 height 9
type input "003"
type input "3"
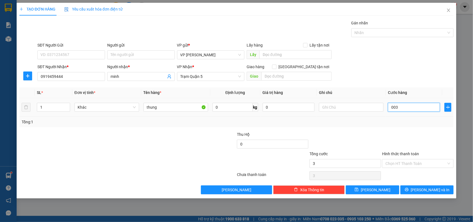
type input "0.030"
type input "30"
click at [410, 164] on input "Hình thức thanh toán" at bounding box center [416, 163] width 61 height 8
type input "30.000"
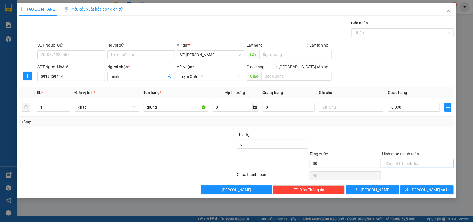
type input "30.000"
click at [408, 174] on div "Tại văn phòng" at bounding box center [418, 175] width 65 height 6
type input "0"
click at [411, 187] on button "[PERSON_NAME] và In" at bounding box center [427, 190] width 53 height 9
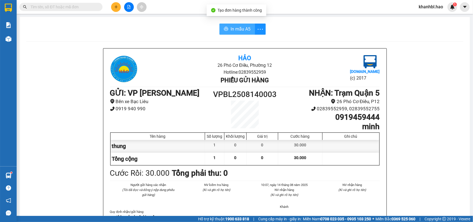
click at [238, 31] on span "In mẫu A5" at bounding box center [241, 29] width 20 height 7
